Goal: Navigation & Orientation: Find specific page/section

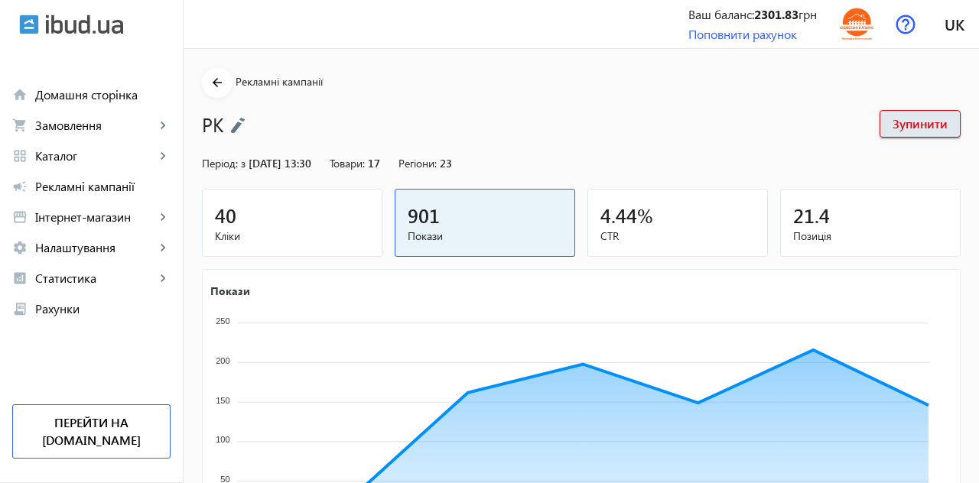
click at [70, 132] on span "Замовлення" at bounding box center [95, 125] width 120 height 15
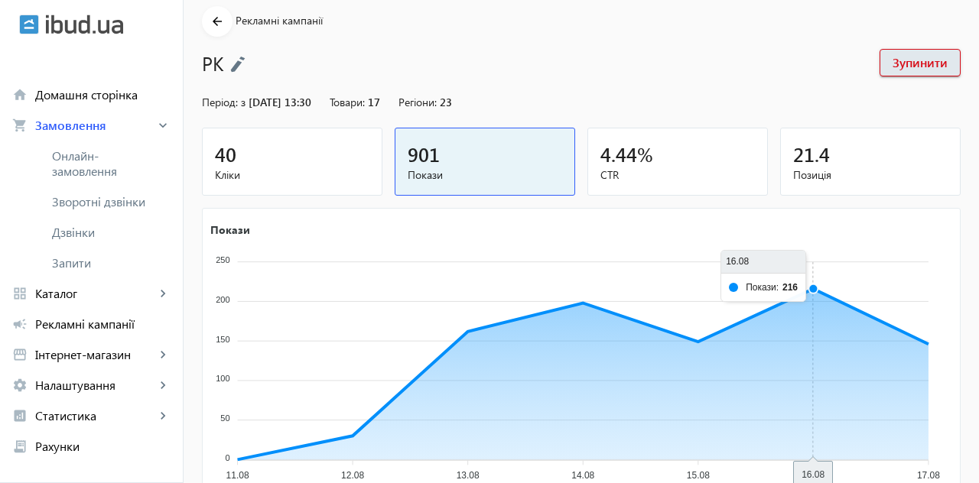
scroll to position [64, 0]
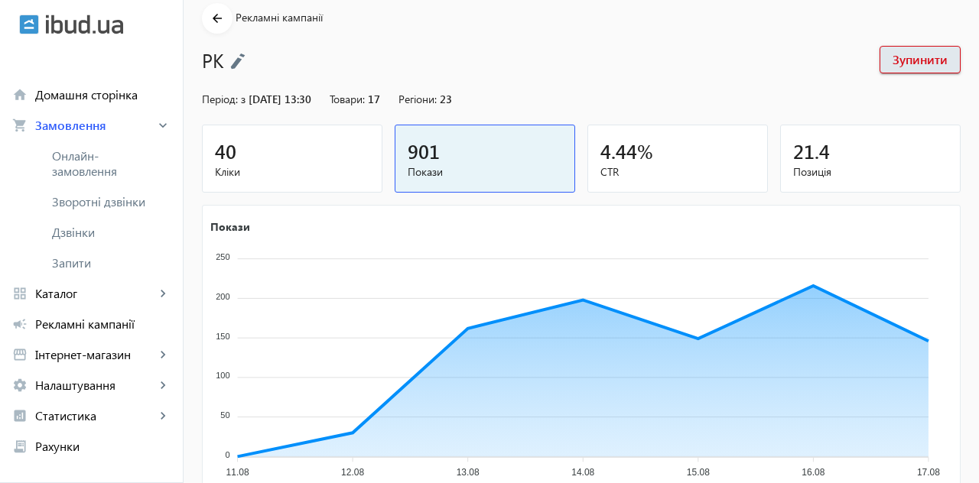
click at [72, 263] on span "Запити" at bounding box center [111, 262] width 119 height 15
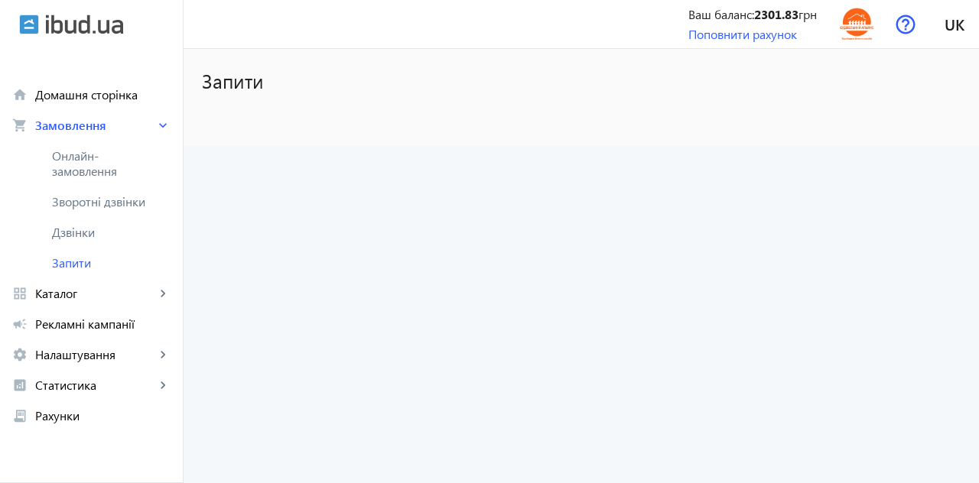
click at [69, 235] on span "Дзвінки" at bounding box center [111, 232] width 119 height 15
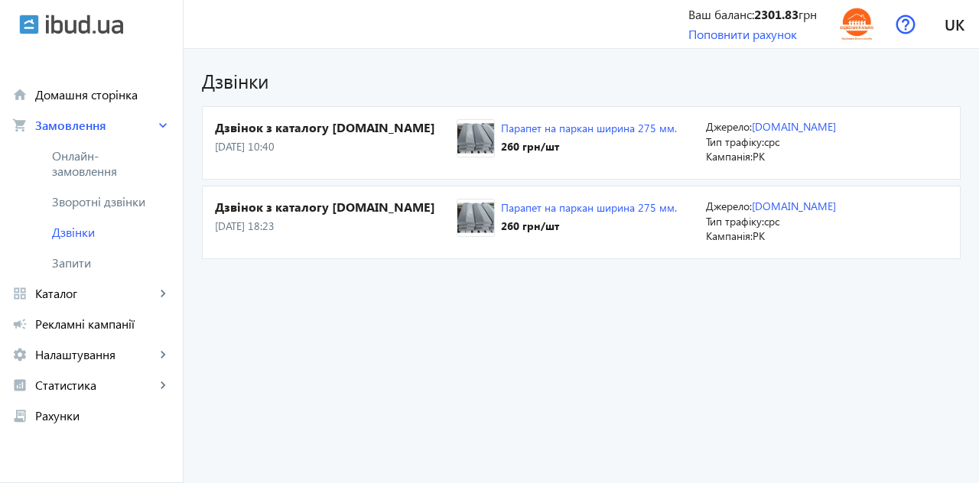
click at [70, 202] on span "Зворотні дзвінки" at bounding box center [103, 201] width 102 height 15
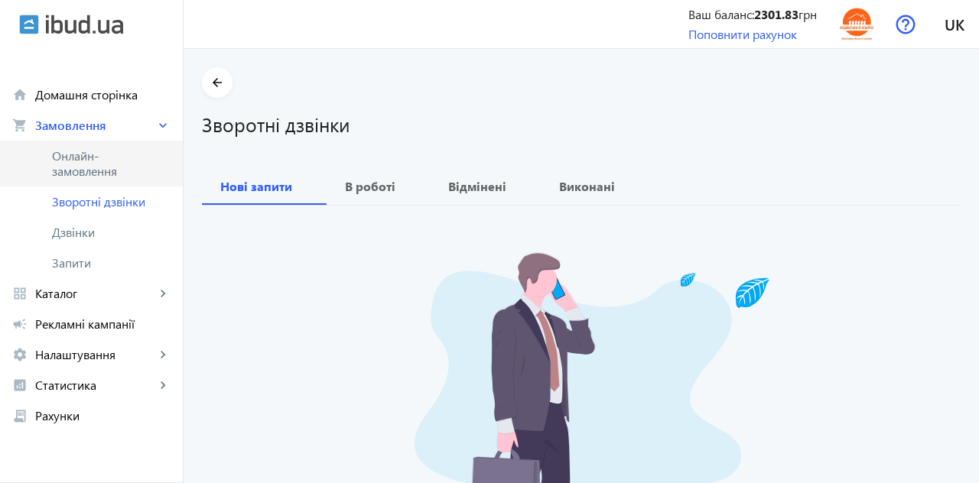
click at [78, 174] on span "Онлайн-замовлення" at bounding box center [103, 163] width 102 height 31
